Goal: Find specific page/section: Find specific page/section

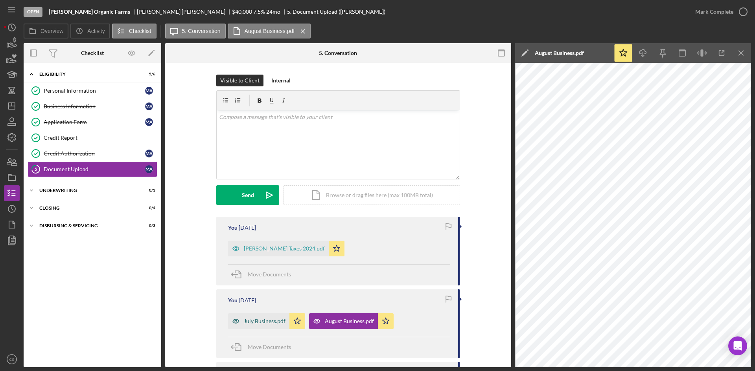
scroll to position [196, 0]
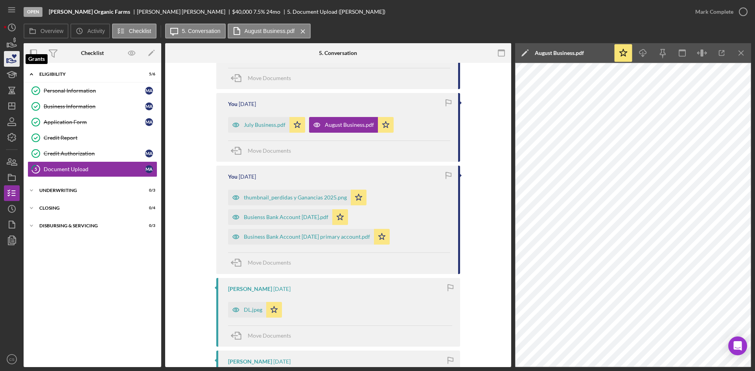
click at [10, 60] on icon "button" at bounding box center [12, 59] width 20 height 20
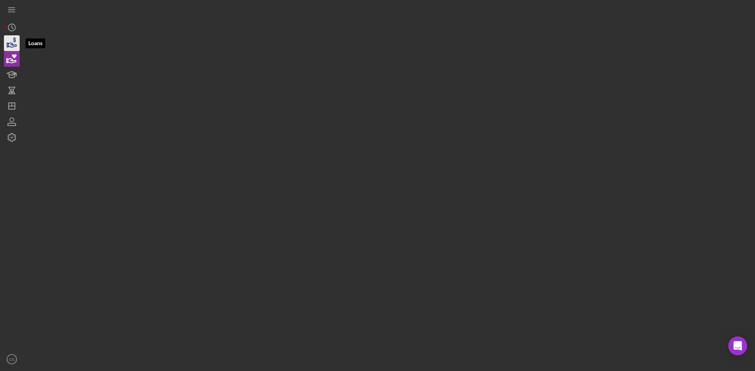
click at [14, 40] on icon "button" at bounding box center [14, 39] width 2 height 5
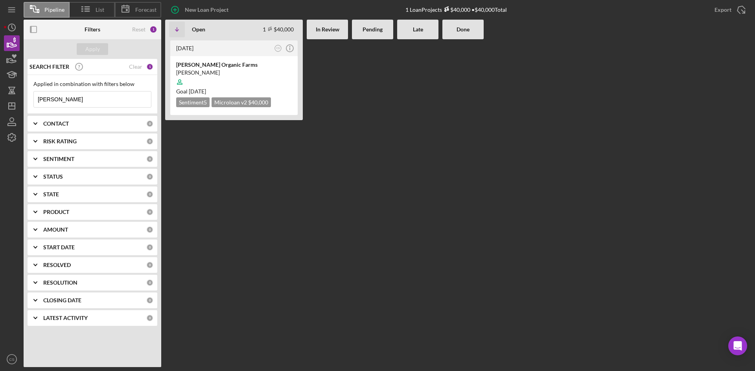
click at [67, 95] on input "[PERSON_NAME]" at bounding box center [92, 100] width 117 height 16
click at [66, 95] on input "[PERSON_NAME]" at bounding box center [92, 100] width 117 height 16
type input "A"
